Goal: Transaction & Acquisition: Book appointment/travel/reservation

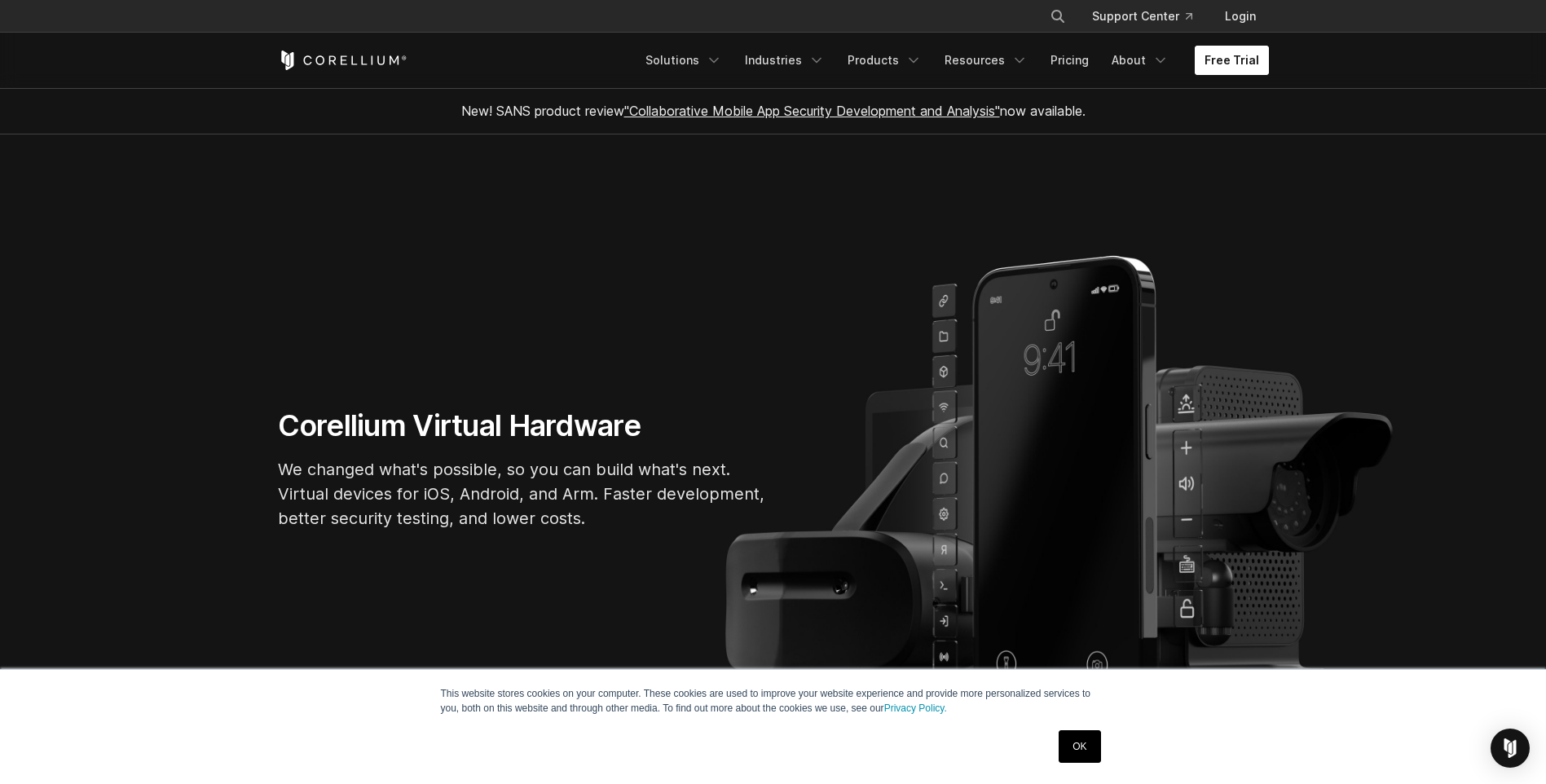
click at [1240, 61] on link "Free Trial" at bounding box center [1231, 61] width 75 height 29
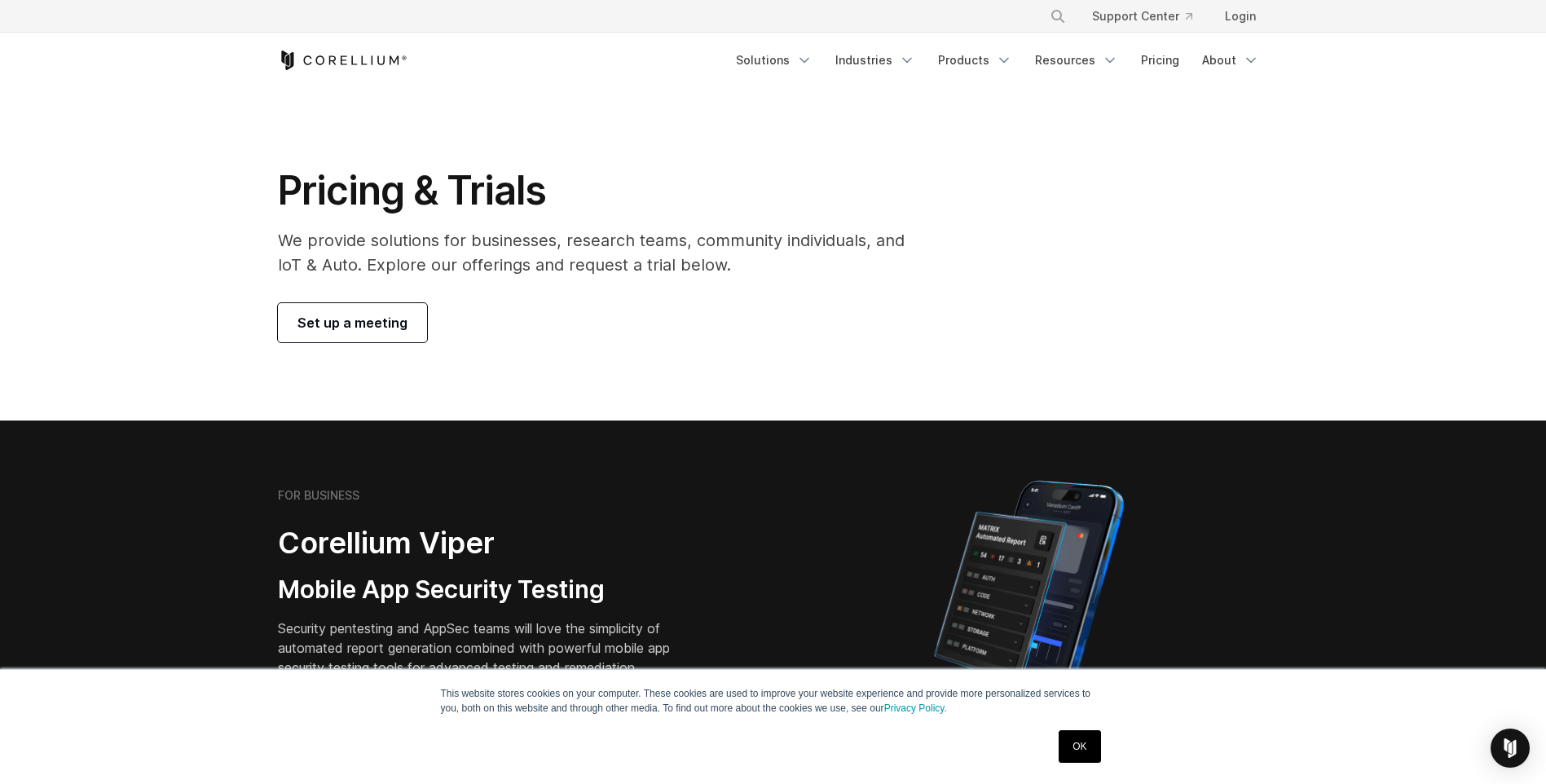
click at [380, 328] on span "Set up a meeting" at bounding box center [352, 322] width 110 height 19
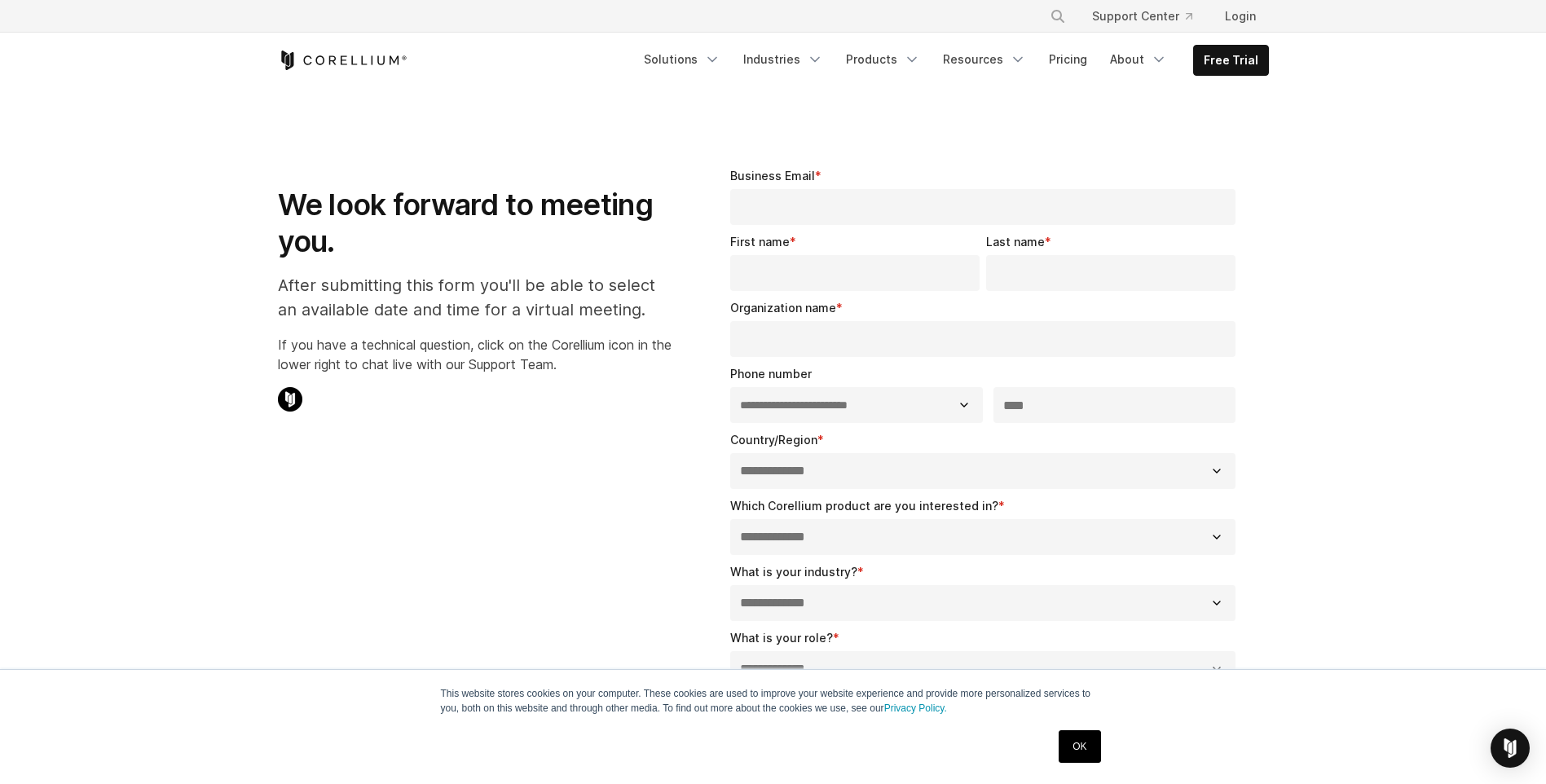
select select "**"
